Goal: Book appointment/travel/reservation

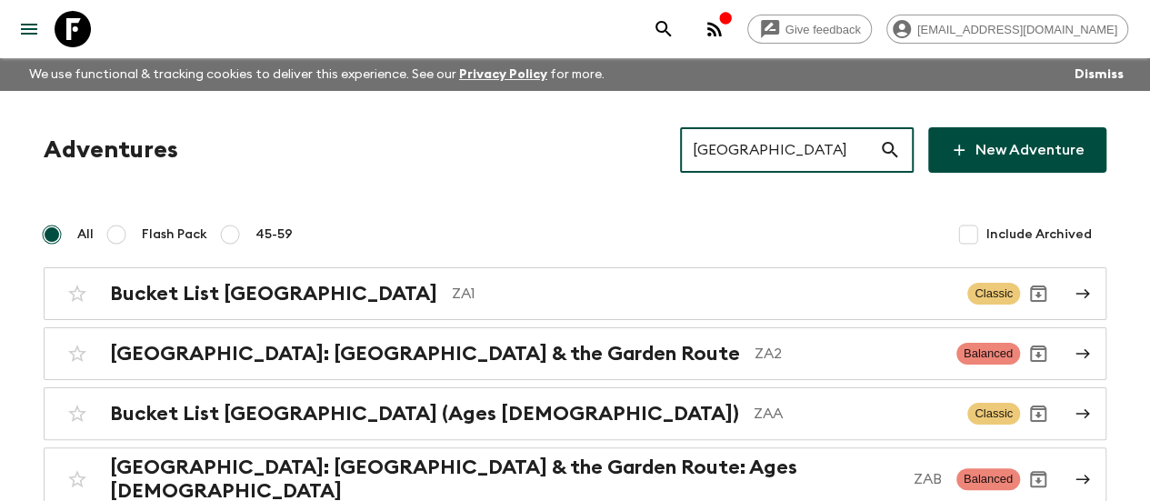
click at [787, 142] on input "[GEOGRAPHIC_DATA]" at bounding box center [779, 150] width 199 height 51
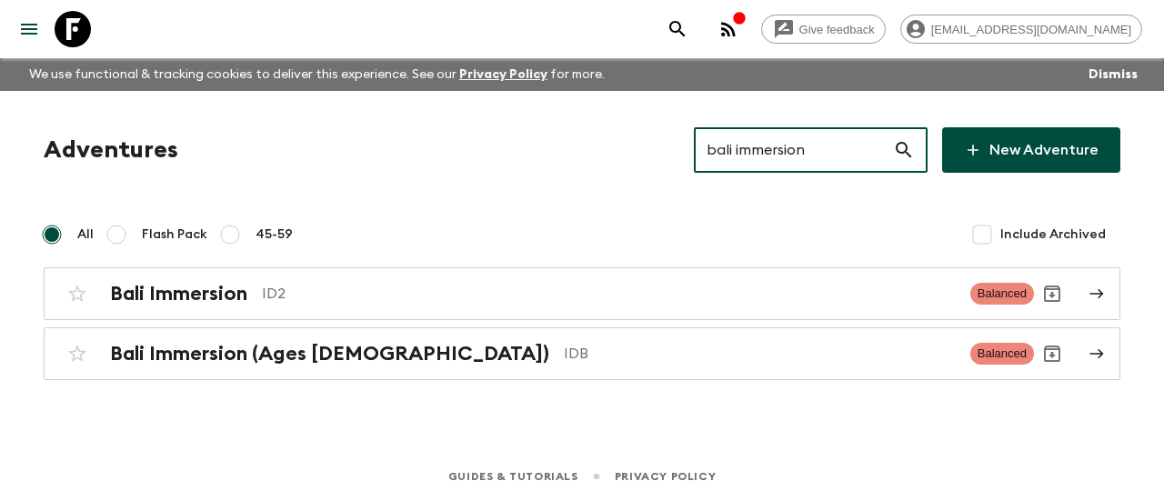
type input "bali immersion"
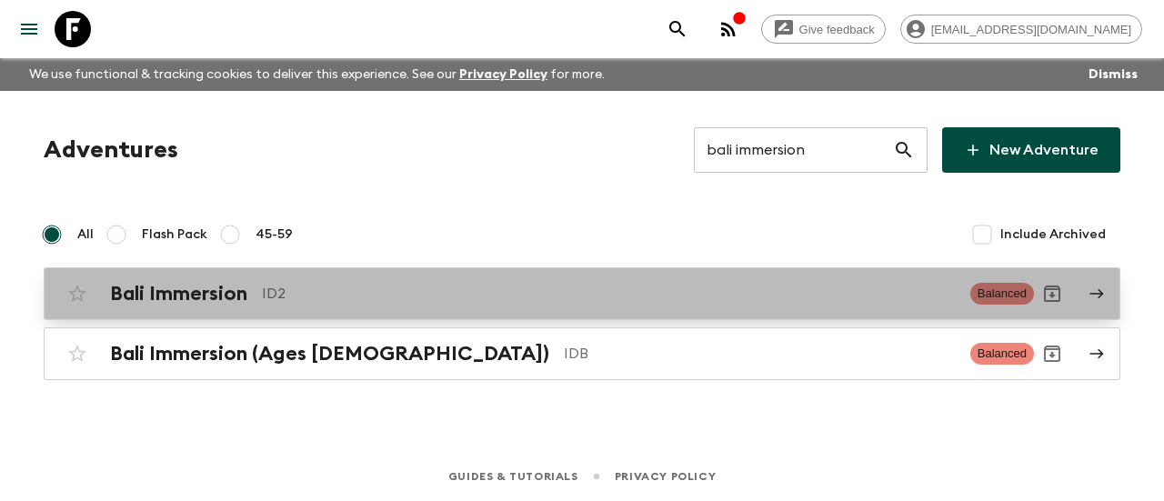
click at [465, 292] on p "ID2" at bounding box center [609, 294] width 694 height 22
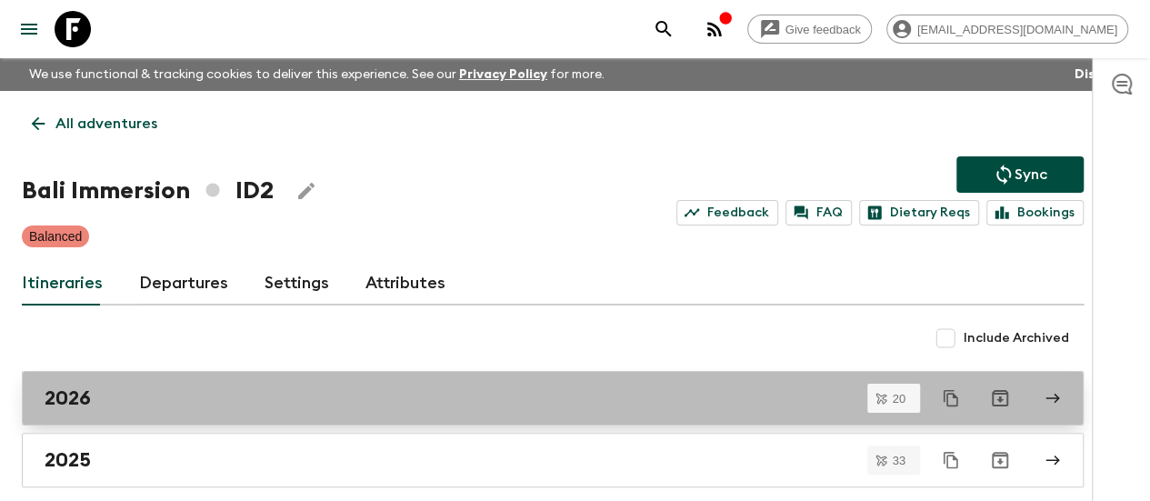
click at [278, 397] on div "2026" at bounding box center [536, 398] width 982 height 24
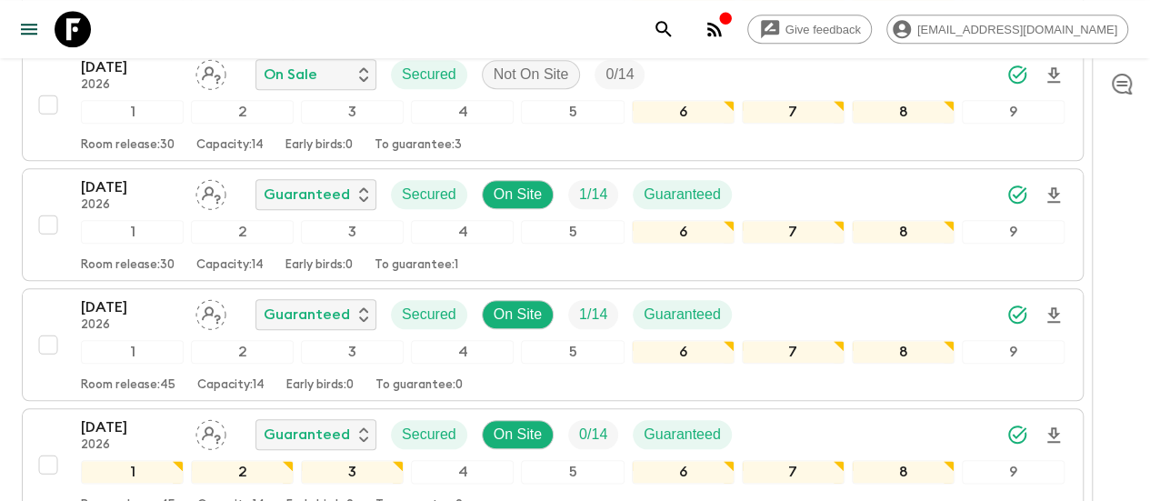
scroll to position [821, 0]
